Goal: Register for event/course

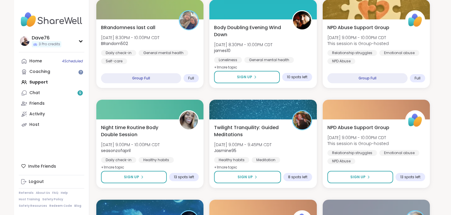
scroll to position [818, 0]
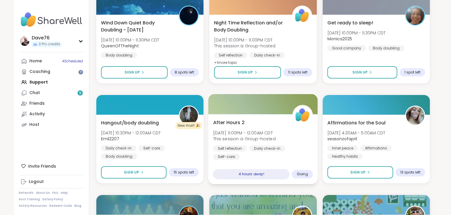
click at [274, 132] on span "[DATE] 11:00PM - 12:00AM CDT" at bounding box center [244, 133] width 63 height 6
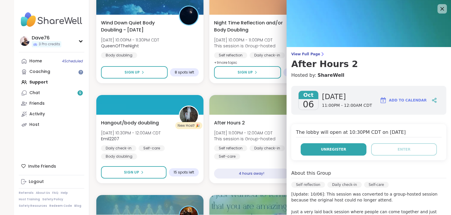
click at [333, 150] on span "Unregister" at bounding box center [333, 149] width 25 height 5
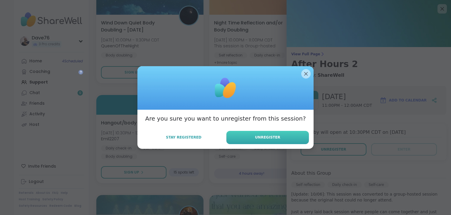
click at [296, 141] on button "Unregister" at bounding box center [268, 137] width 83 height 13
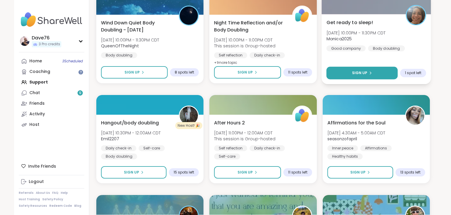
click at [365, 76] on button "Sign Up" at bounding box center [361, 73] width 71 height 13
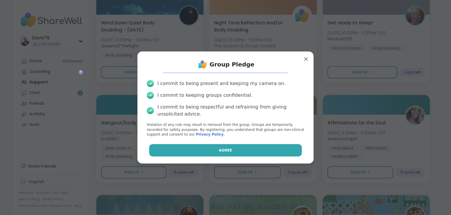
click at [251, 150] on button "Agree" at bounding box center [225, 150] width 153 height 12
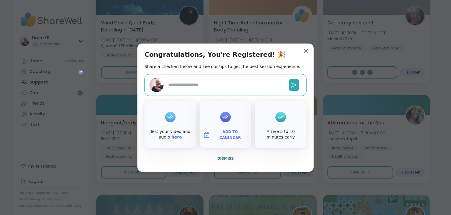
type textarea "*"
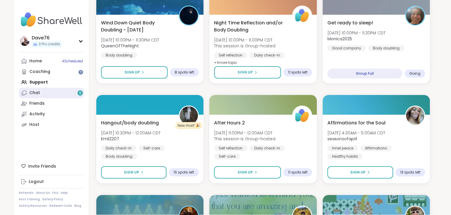
click at [52, 93] on link "Chat 9" at bounding box center [52, 93] width 66 height 11
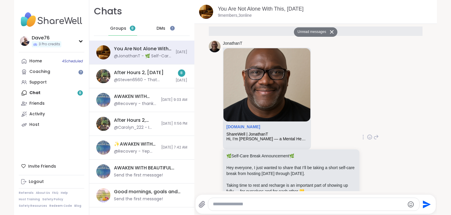
click at [371, 134] on icon at bounding box center [369, 137] width 5 height 6
click at [326, 125] on div "Select Reaction: Heart" at bounding box center [323, 127] width 5 height 5
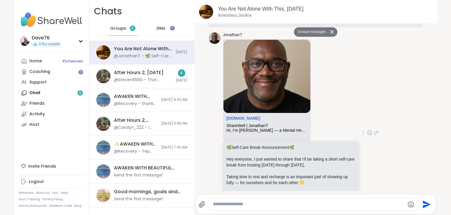
click at [166, 31] on div "DMs" at bounding box center [161, 28] width 29 height 14
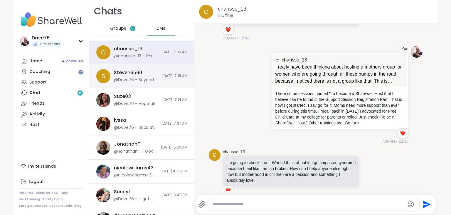
click at [155, 79] on div "S Steven6560 @Dave76 - Beyond Welcome. [DATE] 7:18 AM" at bounding box center [141, 76] width 105 height 24
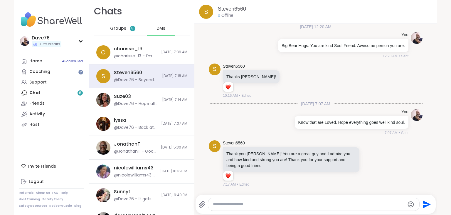
scroll to position [63, 0]
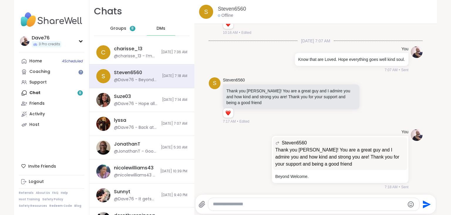
click at [245, 203] on textarea "Type your message" at bounding box center [309, 204] width 192 height 6
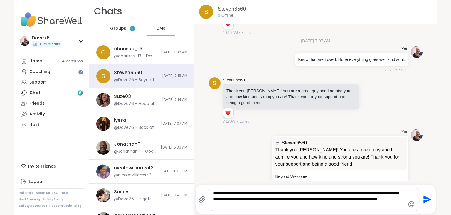
type textarea "**********"
click at [427, 198] on icon "Send" at bounding box center [428, 199] width 8 height 8
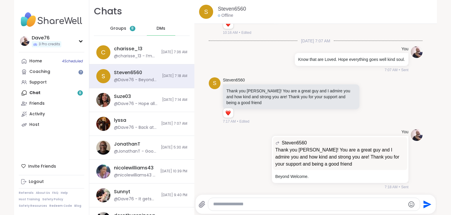
scroll to position [112, 0]
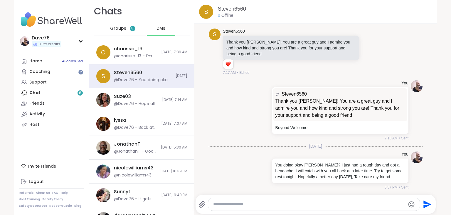
click at [63, 92] on div "Home 4 Scheduled Coaching Support Chat 8 Friends Activity Host" at bounding box center [52, 93] width 66 height 74
click at [34, 93] on div "Home 4 Scheduled Coaching Support Chat 8 Friends Activity Host" at bounding box center [52, 93] width 66 height 74
click at [119, 28] on span "Groups" at bounding box center [118, 29] width 16 height 6
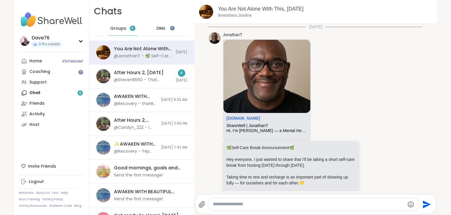
click at [42, 94] on div "Home 4 Scheduled Coaching Support Chat 8 Friends Activity Host" at bounding box center [52, 93] width 66 height 74
click at [36, 93] on div "Home 4 Scheduled Coaching Support Chat 8 Friends Activity Host" at bounding box center [52, 93] width 66 height 74
click at [156, 67] on div "After Hours 2, [DATE] @Steven6560 - That sounds great. Between 3-6 I will see i…" at bounding box center [141, 76] width 105 height 24
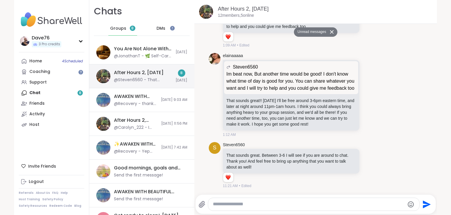
scroll to position [1700, 0]
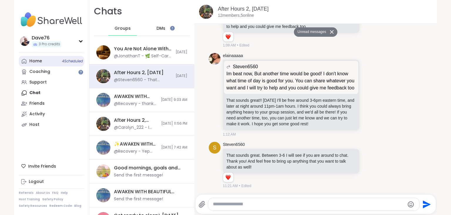
click at [36, 61] on div "Home 4 Scheduled" at bounding box center [35, 61] width 13 height 6
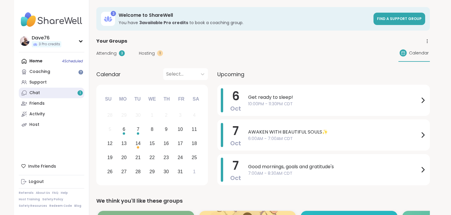
click at [57, 90] on link "Chat 1" at bounding box center [52, 93] width 66 height 11
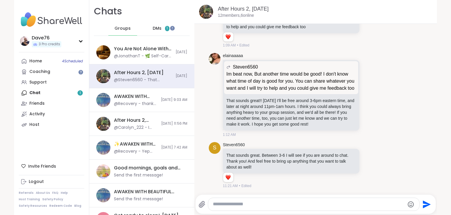
click at [157, 28] on span "DMs" at bounding box center [157, 29] width 9 height 6
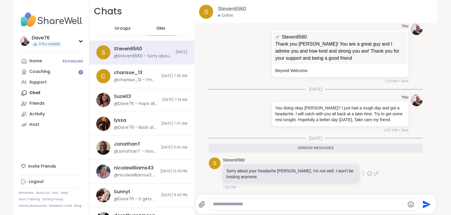
click at [377, 173] on icon at bounding box center [376, 173] width 5 height 7
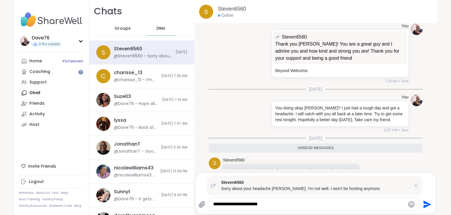
type textarea "**********"
click at [424, 204] on icon "Send" at bounding box center [426, 203] width 9 height 9
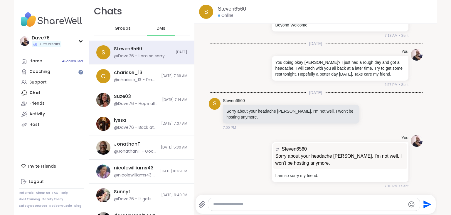
scroll to position [213, 0]
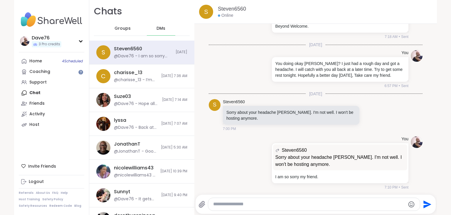
click at [164, 27] on span "DMs" at bounding box center [161, 29] width 9 height 6
click at [122, 27] on span "Groups" at bounding box center [123, 29] width 16 height 6
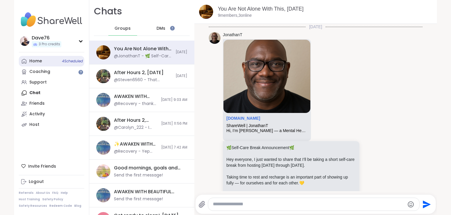
click at [47, 61] on link "Home 4 Scheduled" at bounding box center [52, 61] width 66 height 11
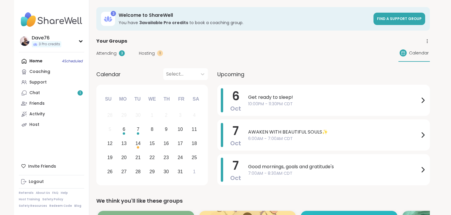
click at [50, 93] on link "Chat 1" at bounding box center [52, 93] width 66 height 11
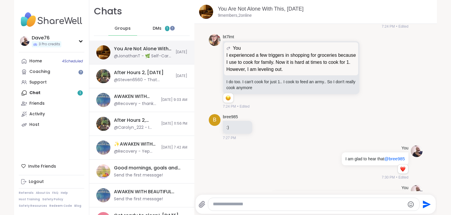
scroll to position [4239, 0]
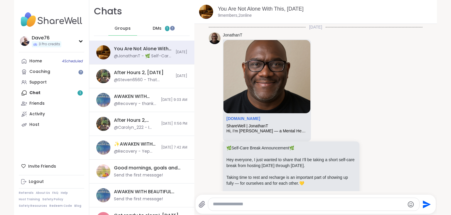
click at [161, 28] on span "DMs" at bounding box center [157, 29] width 9 height 6
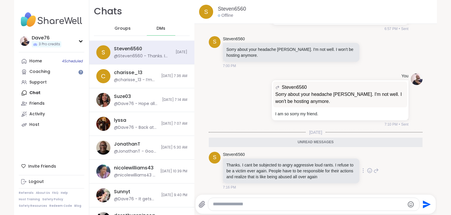
click at [369, 169] on icon at bounding box center [369, 170] width 5 height 6
click at [323, 159] on div "Select Reaction: Heart" at bounding box center [323, 160] width 5 height 5
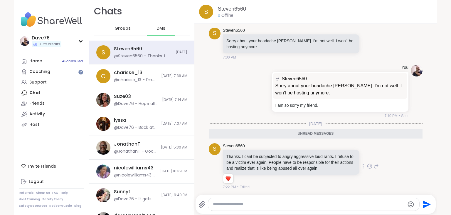
click at [378, 167] on icon at bounding box center [376, 165] width 5 height 7
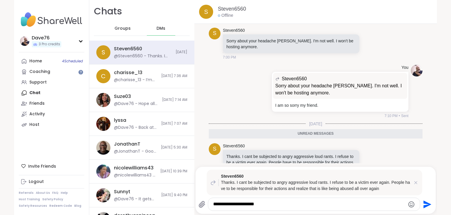
type textarea "**********"
click at [426, 200] on icon "Send" at bounding box center [426, 203] width 9 height 9
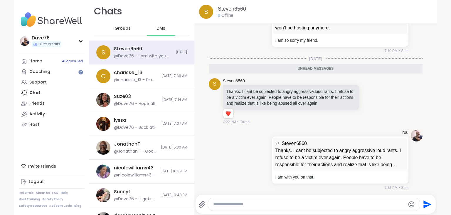
scroll to position [330, 0]
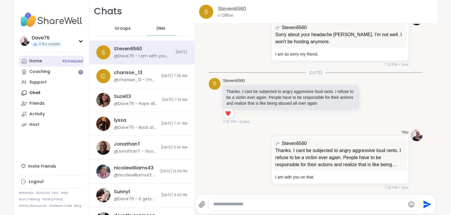
click at [43, 62] on link "Home 4 Scheduled" at bounding box center [52, 61] width 66 height 11
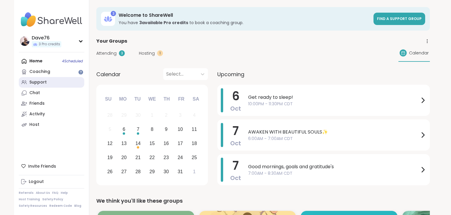
click at [46, 83] on link "Support" at bounding box center [52, 82] width 66 height 11
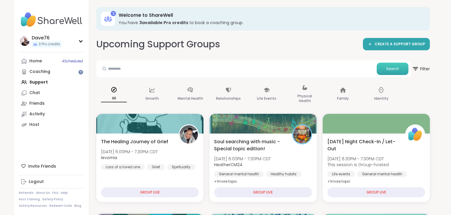
click at [398, 68] on span "Search" at bounding box center [392, 68] width 13 height 5
click at [425, 68] on span "Filter" at bounding box center [421, 68] width 19 height 15
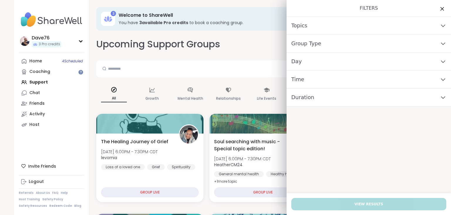
click at [376, 58] on div "Day" at bounding box center [369, 62] width 165 height 18
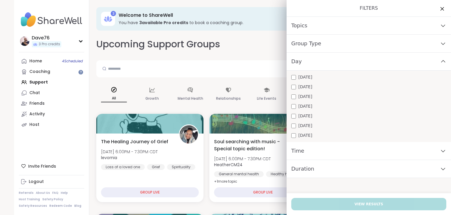
click at [344, 90] on div "Monday Tuesday Wednesday Thursday Friday Saturday Sunday" at bounding box center [369, 106] width 165 height 71
click at [295, 90] on div "Monday Tuesday Wednesday Thursday Friday Saturday Sunday" at bounding box center [369, 106] width 165 height 71
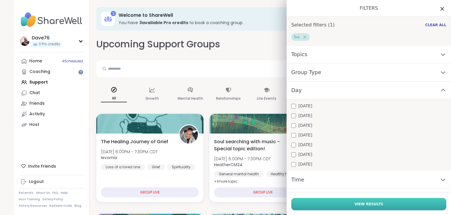
click at [383, 207] on button "View Results" at bounding box center [368, 204] width 155 height 12
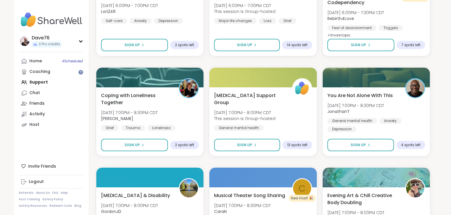
scroll to position [1022, 0]
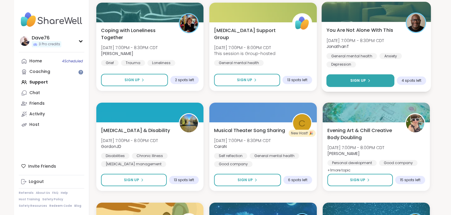
click at [376, 81] on button "Sign Up" at bounding box center [360, 80] width 68 height 13
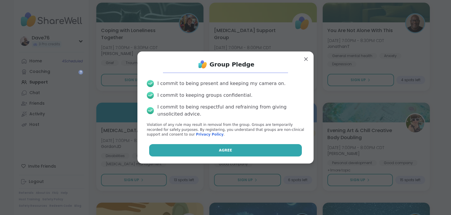
click at [264, 146] on button "Agree" at bounding box center [225, 150] width 153 height 12
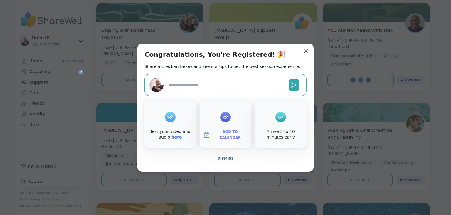
type textarea "*"
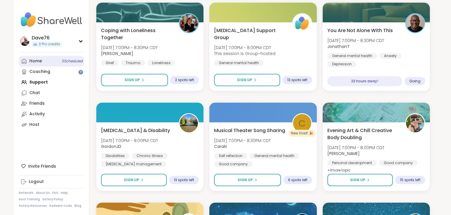
click at [36, 59] on div "Home 5 Scheduled" at bounding box center [35, 61] width 13 height 6
